Goal: Navigation & Orientation: Find specific page/section

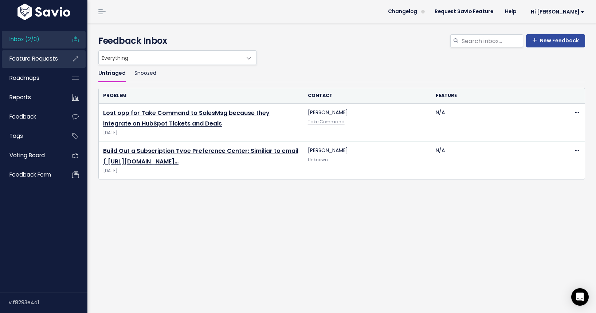
click at [34, 61] on span "Feature Requests" at bounding box center [33, 59] width 48 height 8
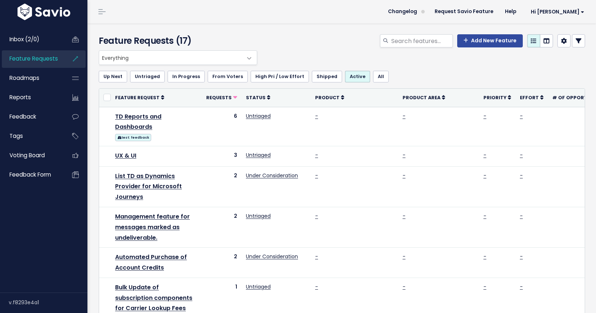
click at [46, 8] on img at bounding box center [44, 12] width 57 height 16
